Goal: Transaction & Acquisition: Purchase product/service

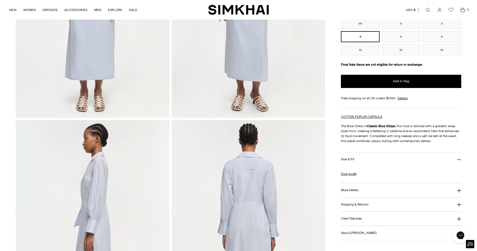
scroll to position [161, 0]
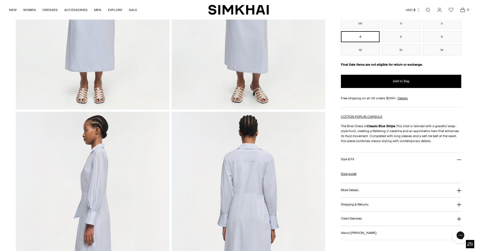
click at [347, 190] on h3 "More Details" at bounding box center [349, 191] width 17 height 4
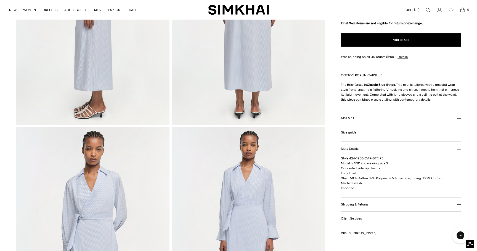
scroll to position [382, 0]
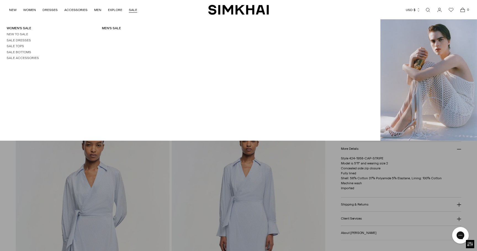
click at [133, 10] on link "SALE" at bounding box center [133, 10] width 8 height 12
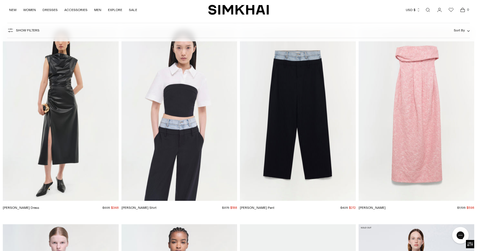
scroll to position [11326, 0]
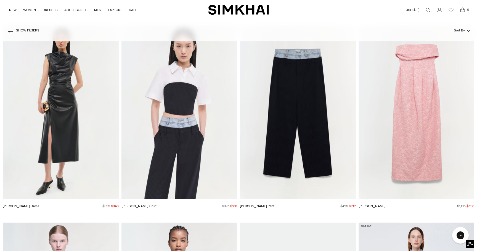
click at [0, 0] on img "Ariana Gown" at bounding box center [0, 0] width 0 height 0
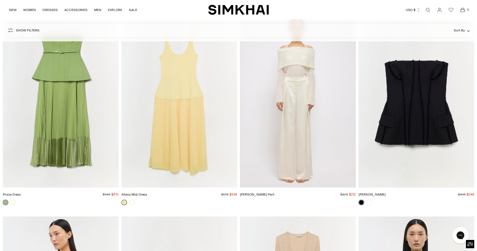
scroll to position [13334, 0]
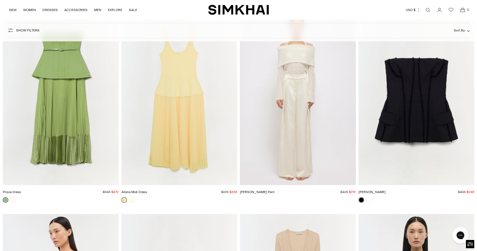
click at [0, 0] on img "Mercer Pant" at bounding box center [0, 0] width 0 height 0
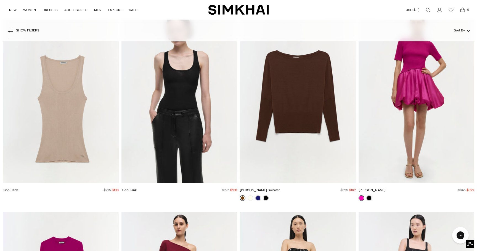
scroll to position [19982, 0]
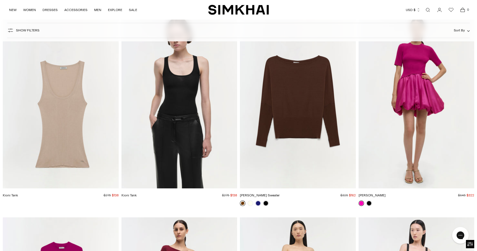
click at [0, 0] on img "Kioni Tank" at bounding box center [0, 0] width 0 height 0
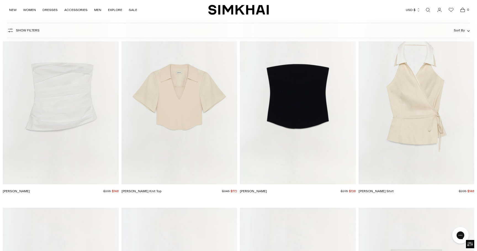
scroll to position [22000, 0]
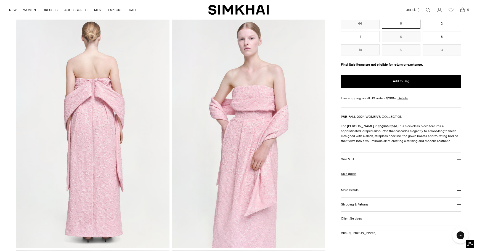
scroll to position [260, 0]
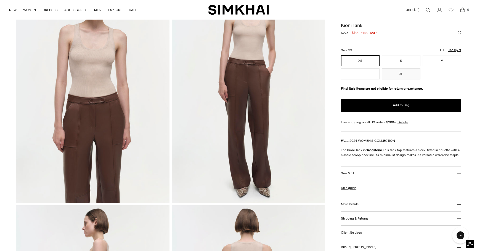
scroll to position [47, 0]
